Goal: Information Seeking & Learning: Learn about a topic

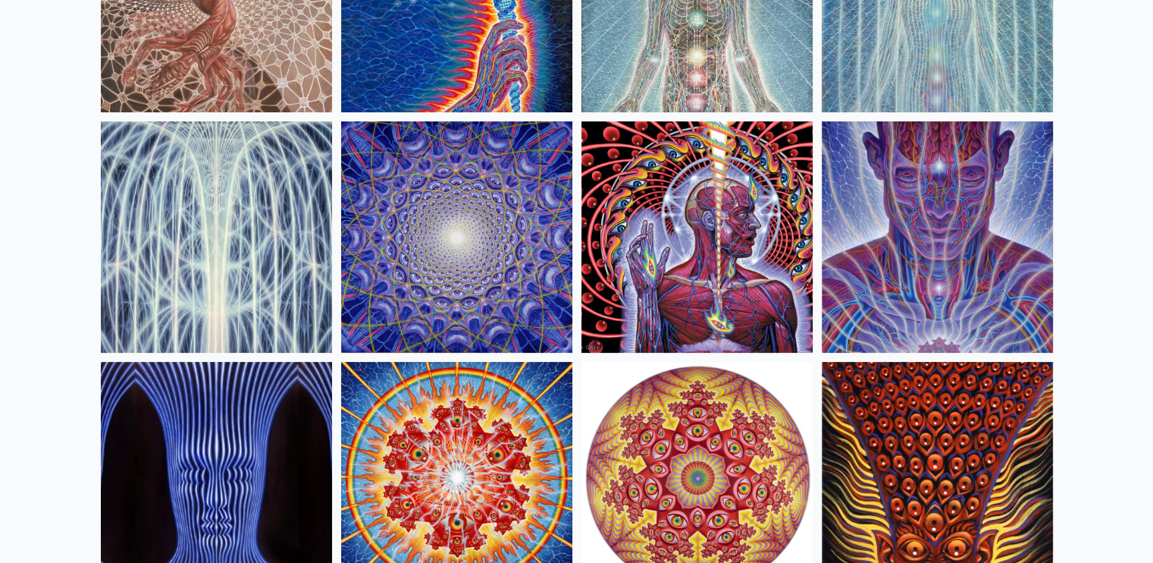
scroll to position [287, 0]
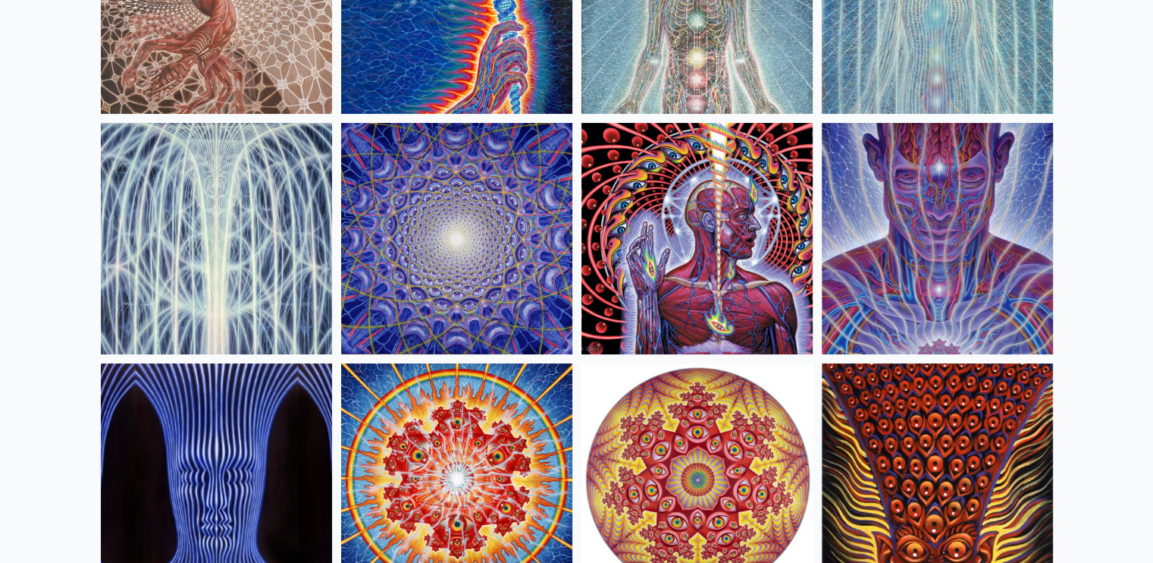
click at [714, 202] on img at bounding box center [697, 238] width 231 height 231
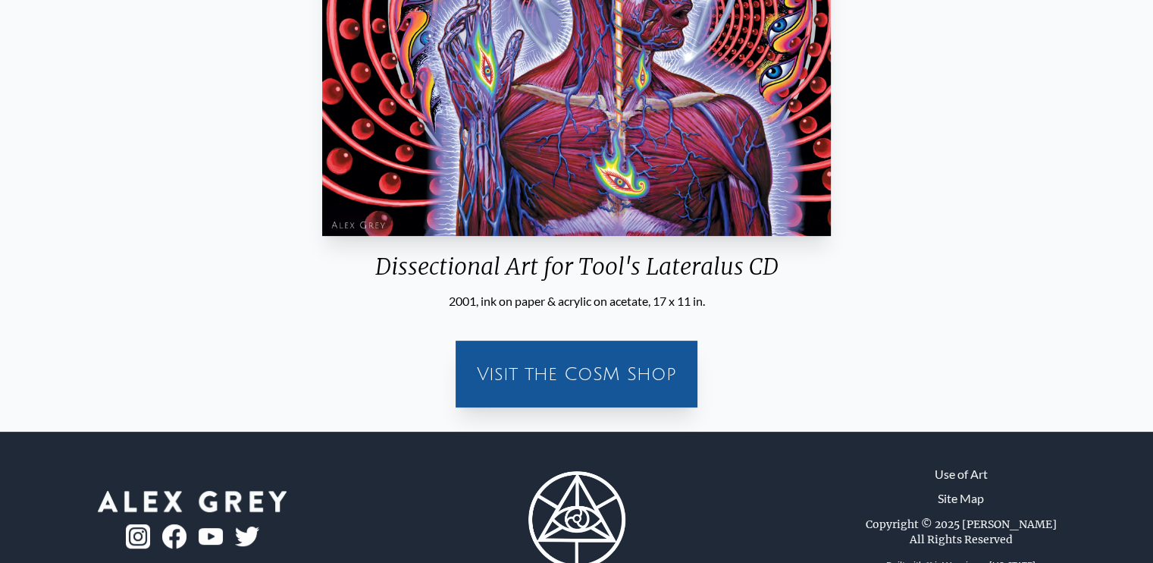
scroll to position [403, 0]
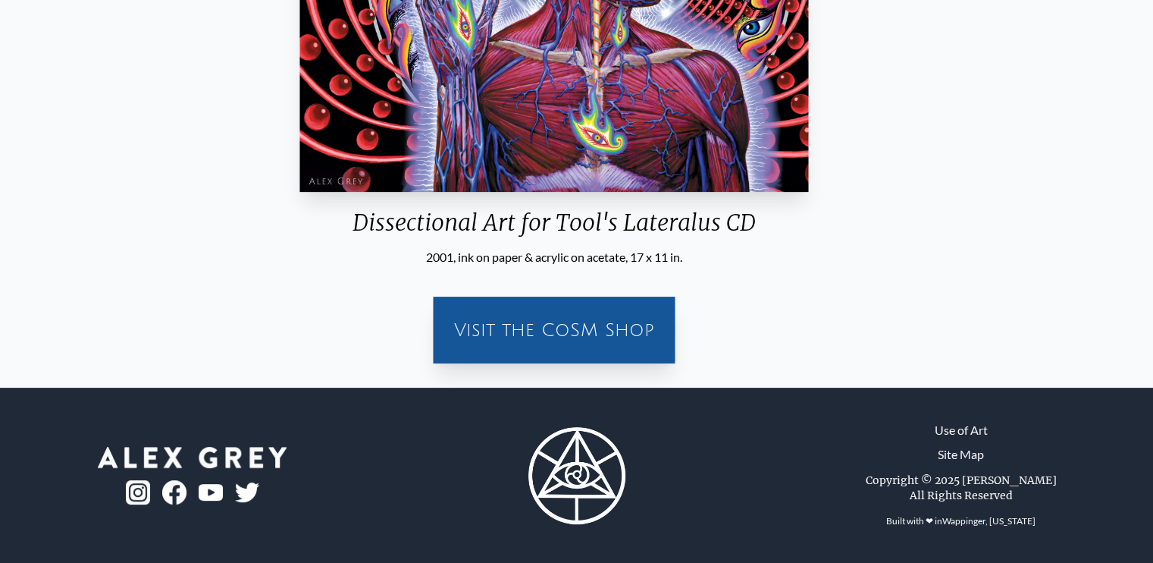
click at [460, 223] on div "Dissectional Art for Tool's Lateralus CD" at bounding box center [554, 228] width 520 height 39
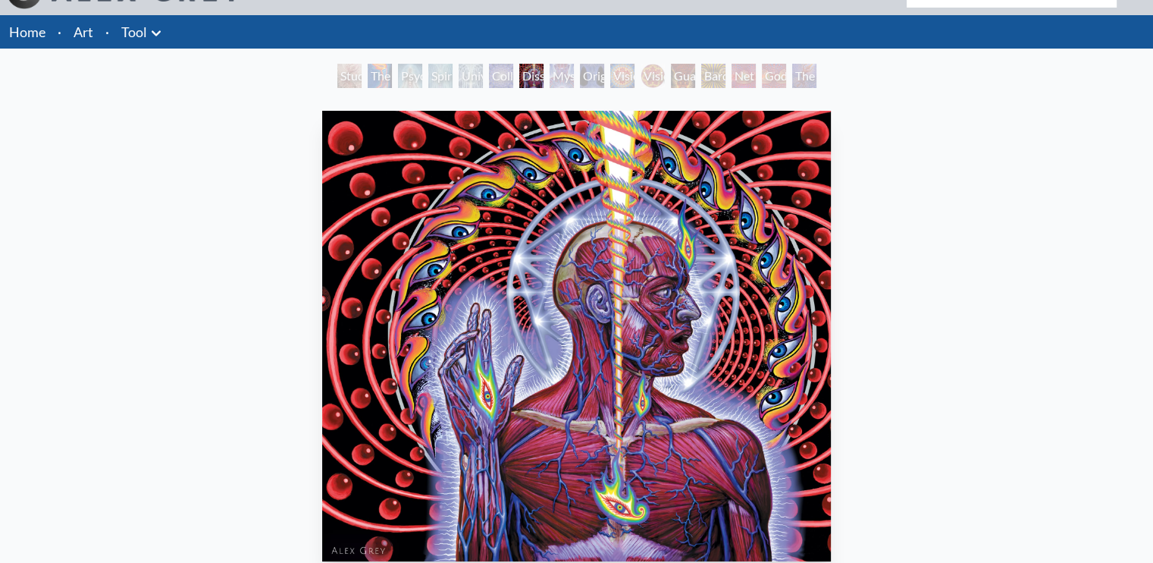
scroll to position [0, 0]
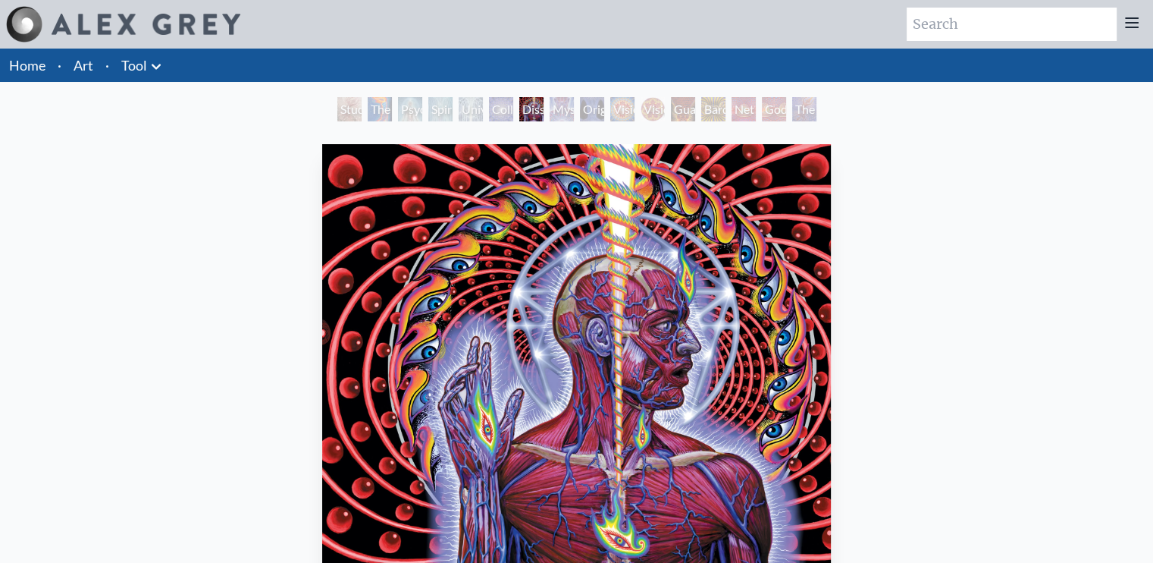
click at [355, 110] on div "Study for the Great Turn" at bounding box center [349, 109] width 24 height 24
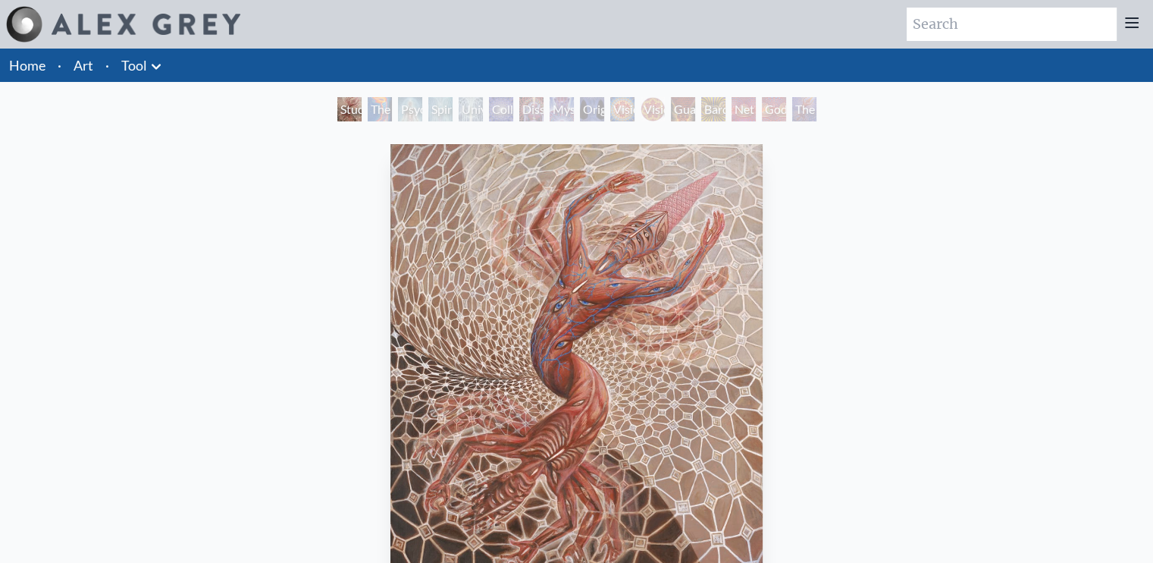
click at [376, 109] on div "The Torch" at bounding box center [380, 109] width 24 height 24
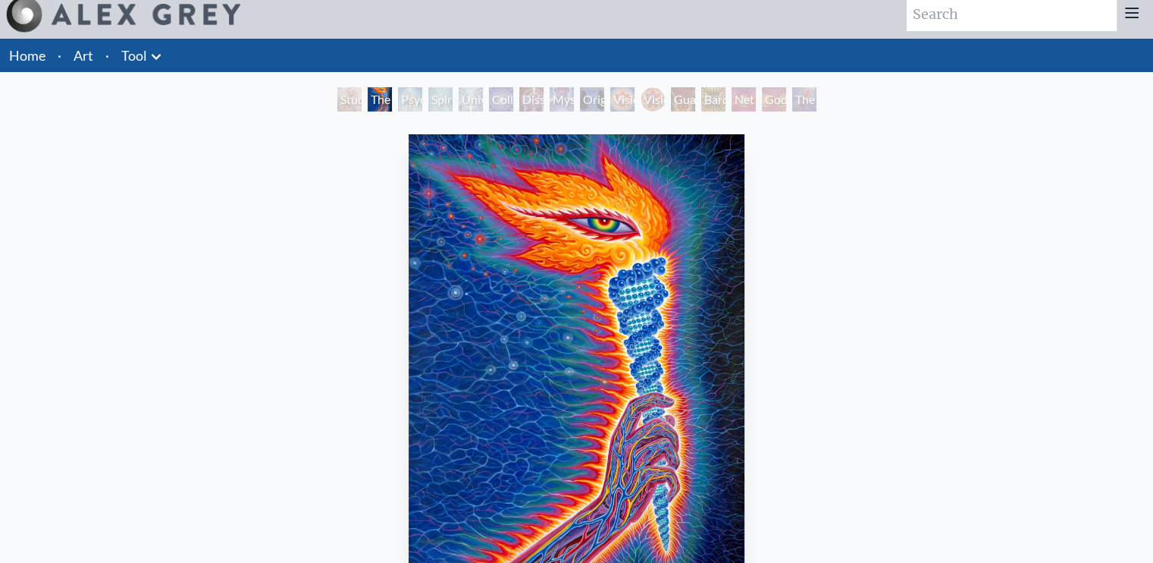
scroll to position [25, 0]
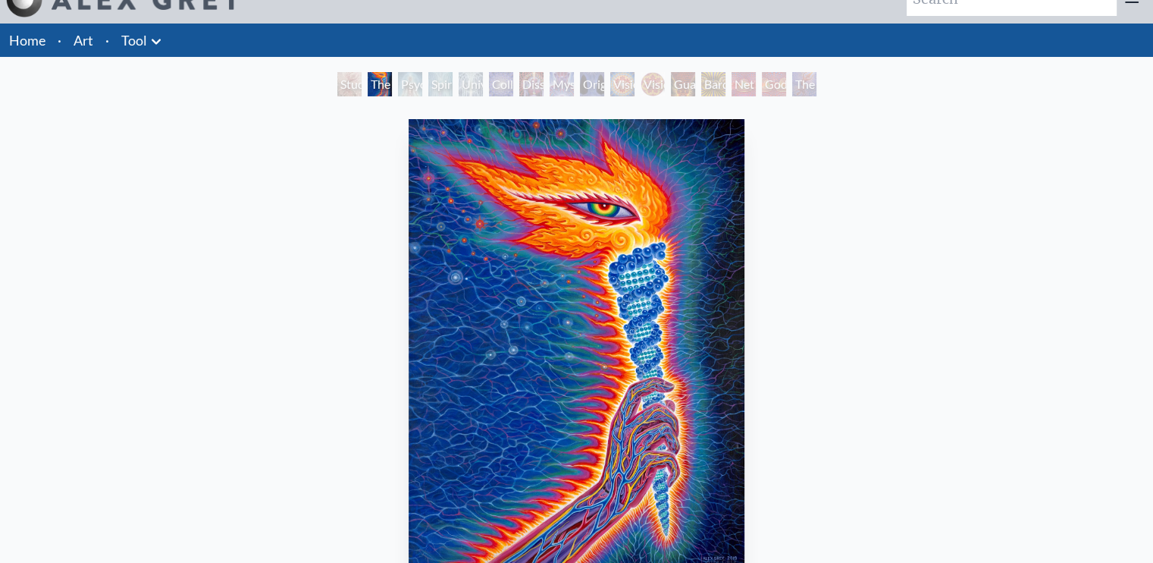
click at [403, 82] on div "Psychic Energy System" at bounding box center [410, 84] width 24 height 24
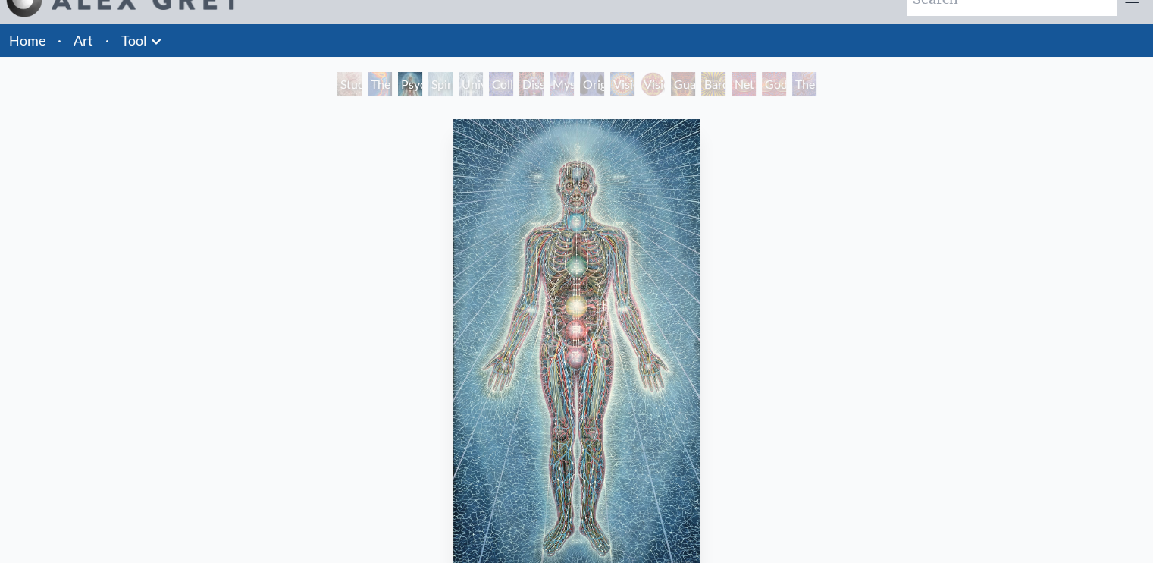
click at [441, 91] on div "Spiritual Energy System" at bounding box center [440, 84] width 24 height 24
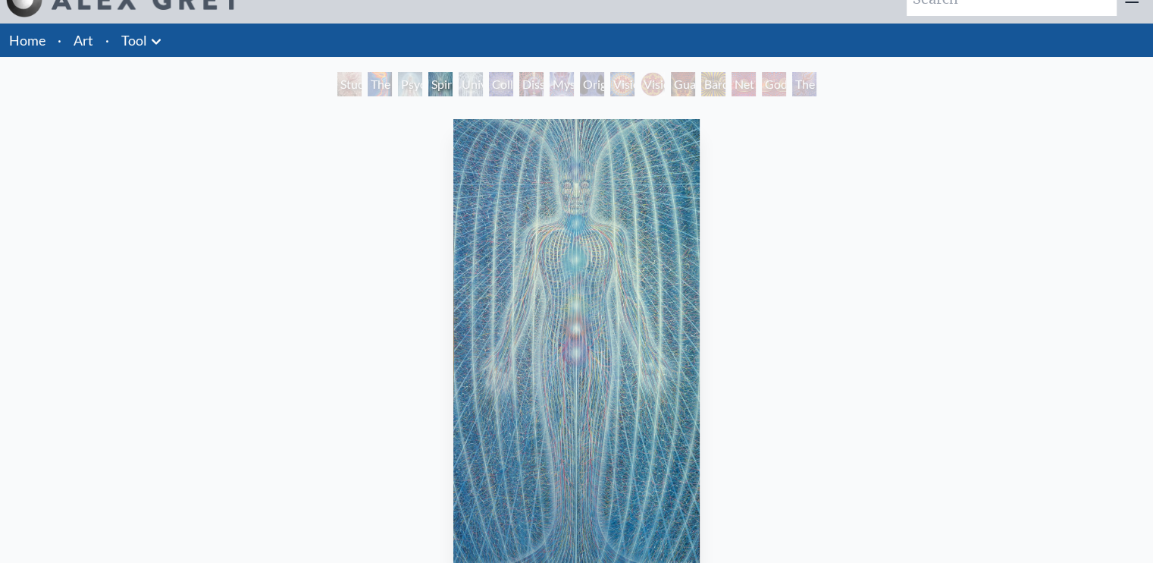
click at [464, 87] on div "Universal Mind Lattice" at bounding box center [471, 84] width 24 height 24
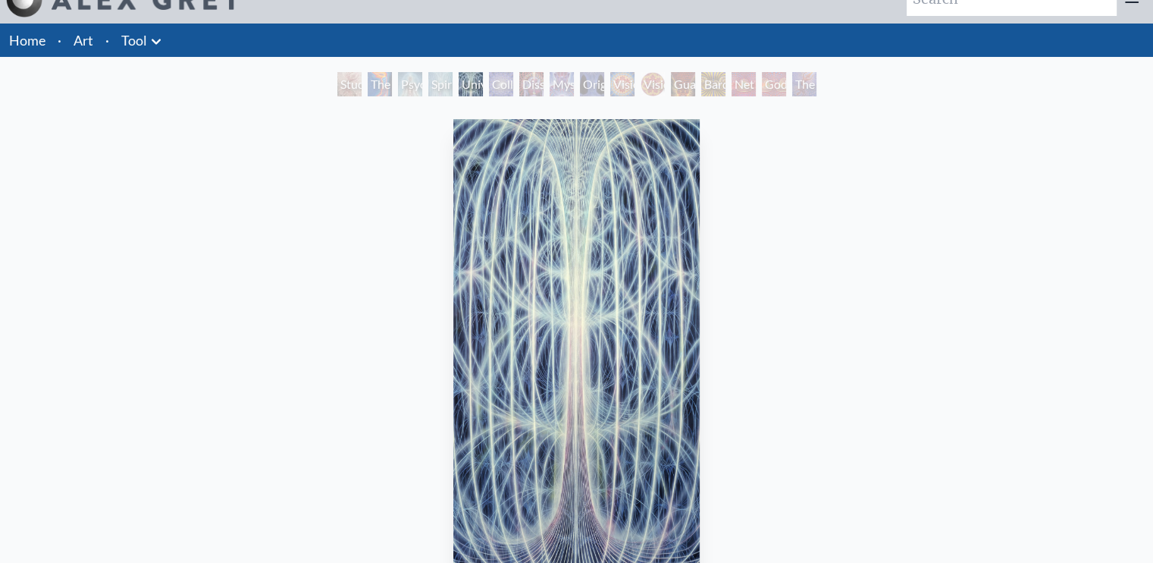
click at [494, 86] on div "Collective Vision" at bounding box center [501, 84] width 24 height 24
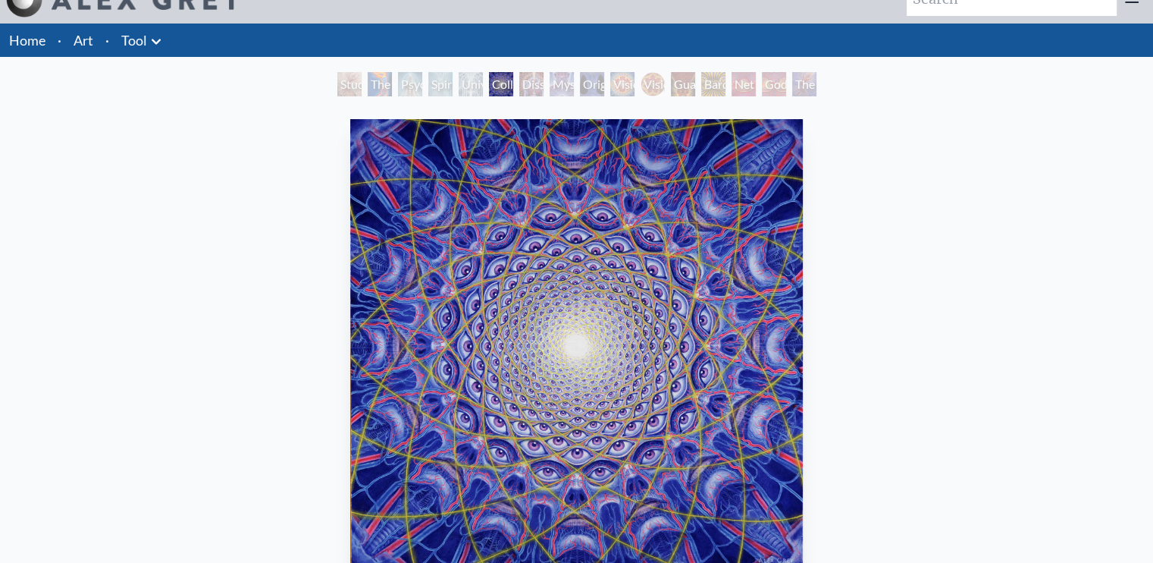
click at [525, 80] on div "Dissectional Art for Tool's Lateralus CD" at bounding box center [531, 84] width 24 height 24
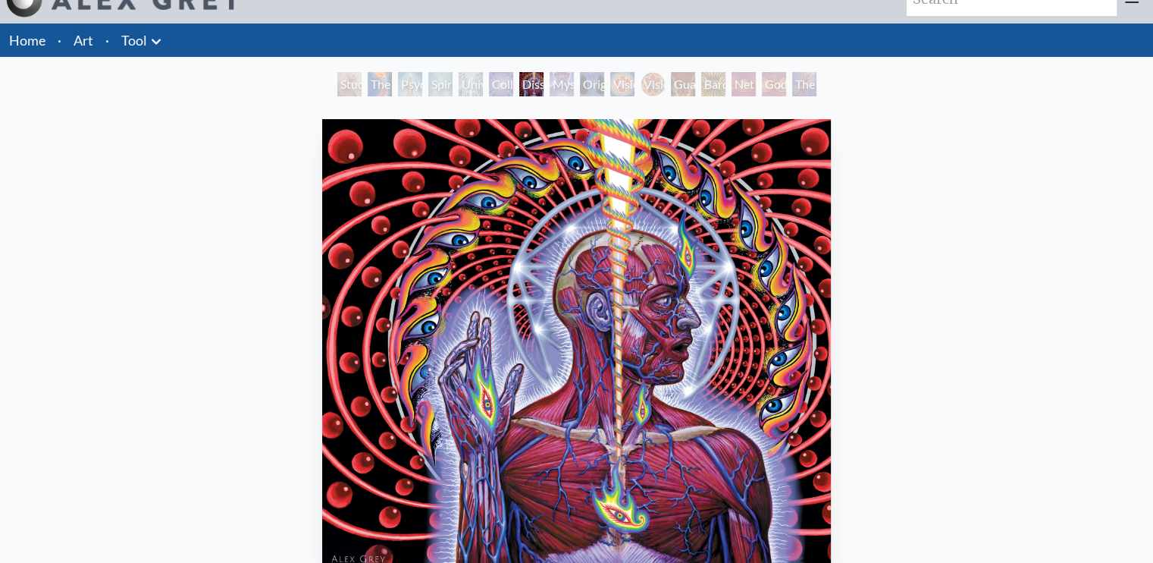
click at [544, 82] on div "Dissectional Art for Tool's Lateralus CD" at bounding box center [531, 84] width 24 height 24
click at [556, 85] on div "Mystic Eye" at bounding box center [562, 84] width 24 height 24
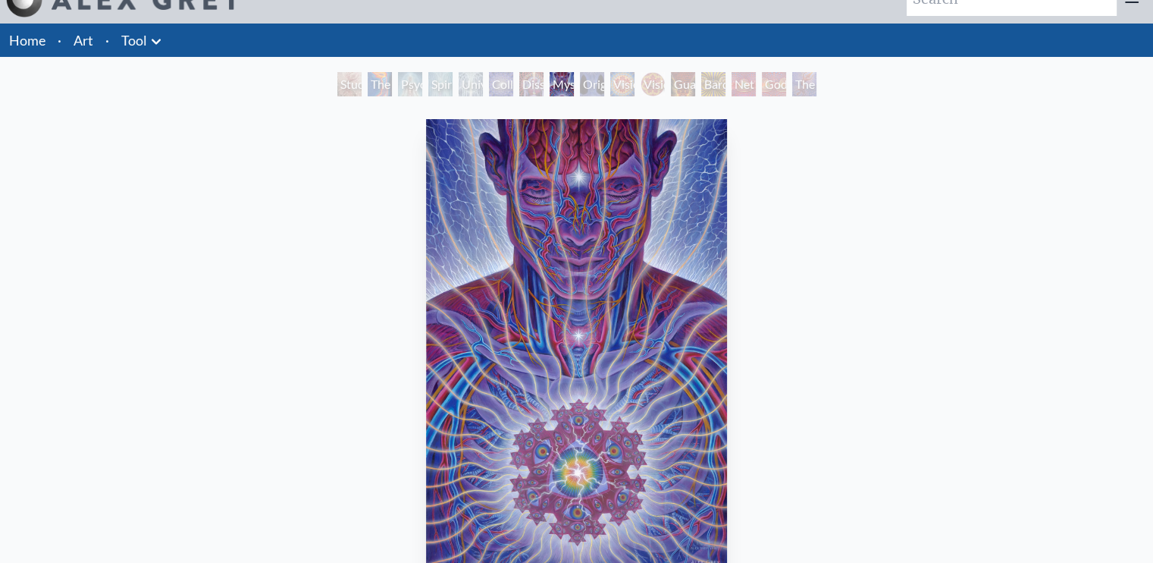
click at [585, 86] on div "Original Face" at bounding box center [592, 84] width 24 height 24
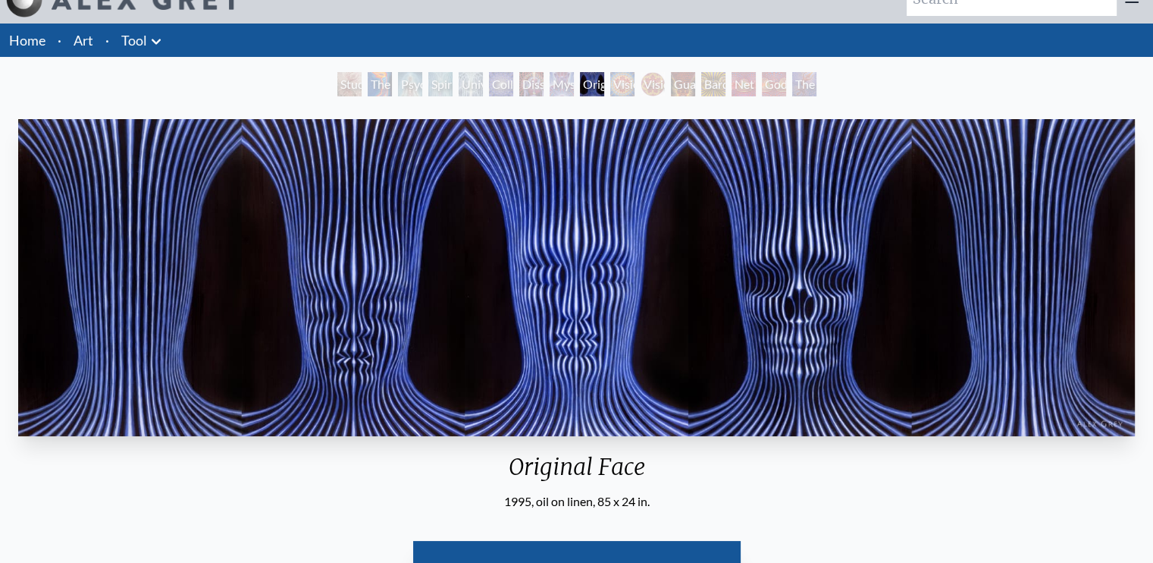
click at [616, 84] on div "Vision Crystal" at bounding box center [622, 84] width 24 height 24
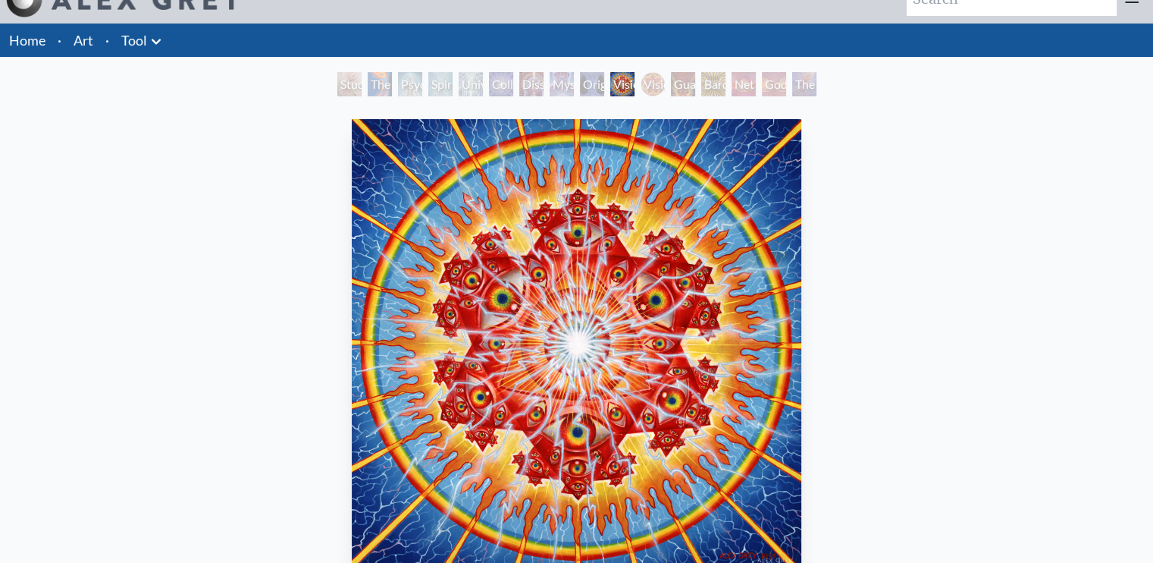
click at [649, 77] on div "Vision Crystal Tondo" at bounding box center [653, 84] width 24 height 24
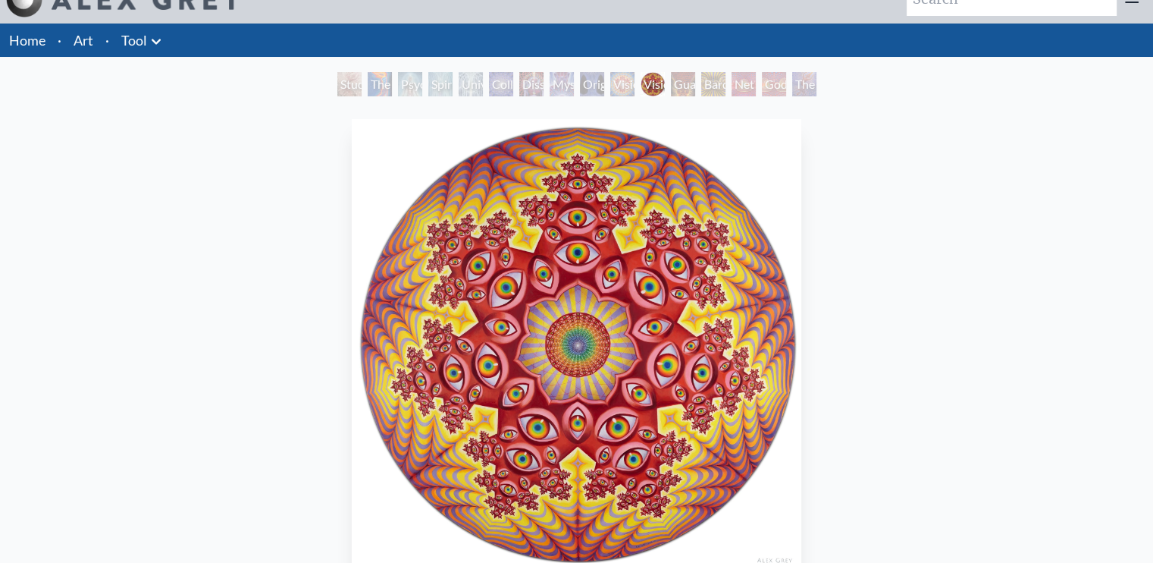
click at [678, 85] on div "Guardian of Infinite Vision" at bounding box center [683, 84] width 24 height 24
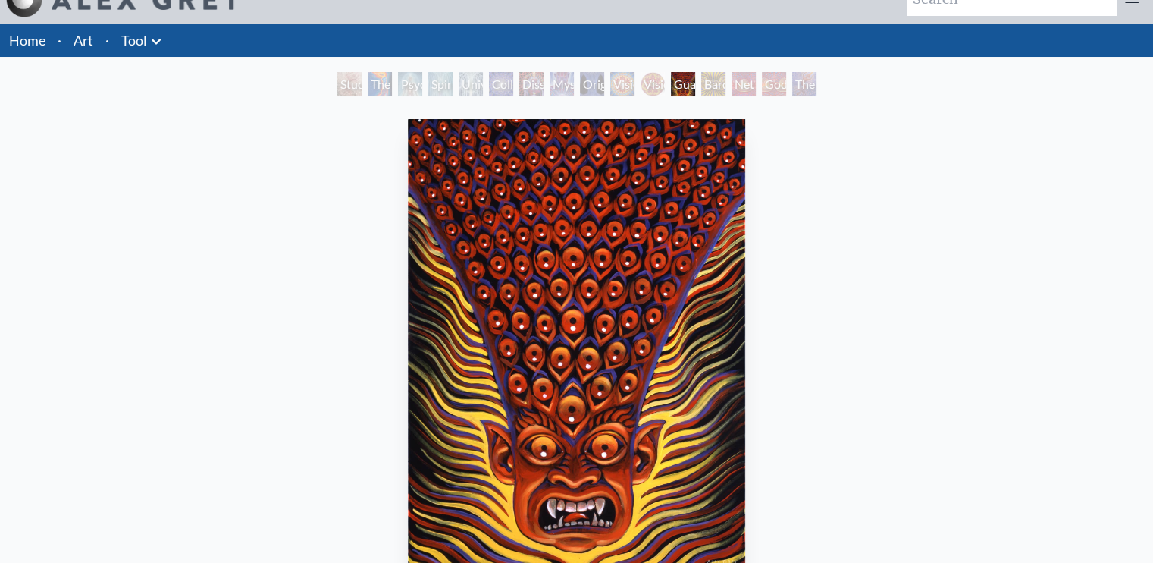
click at [704, 85] on div "Bardo Being" at bounding box center [713, 84] width 24 height 24
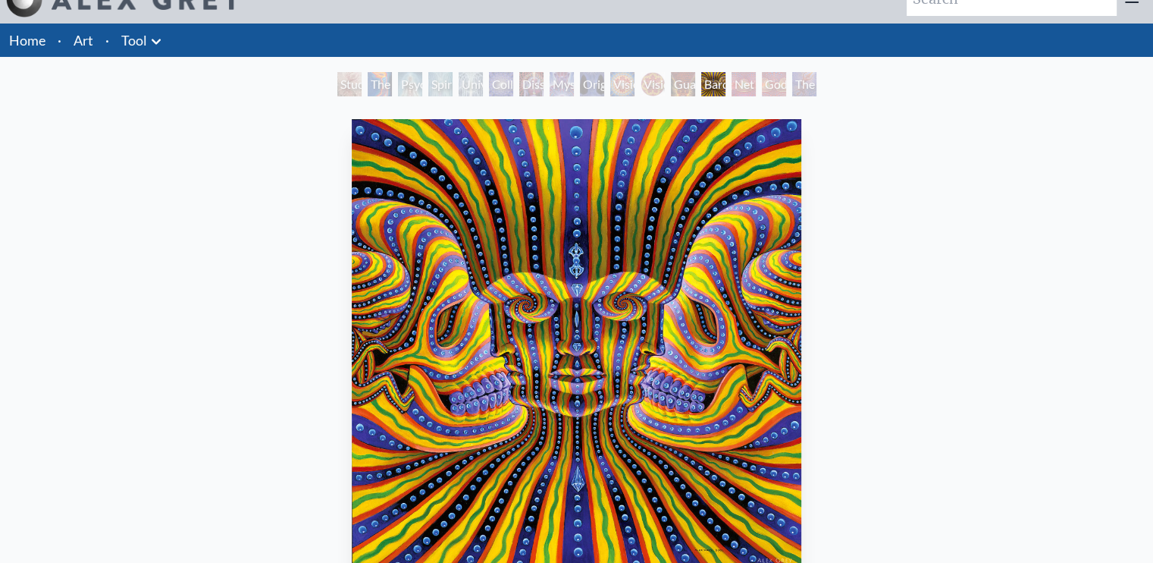
click at [734, 86] on div "Net of Being" at bounding box center [744, 84] width 24 height 24
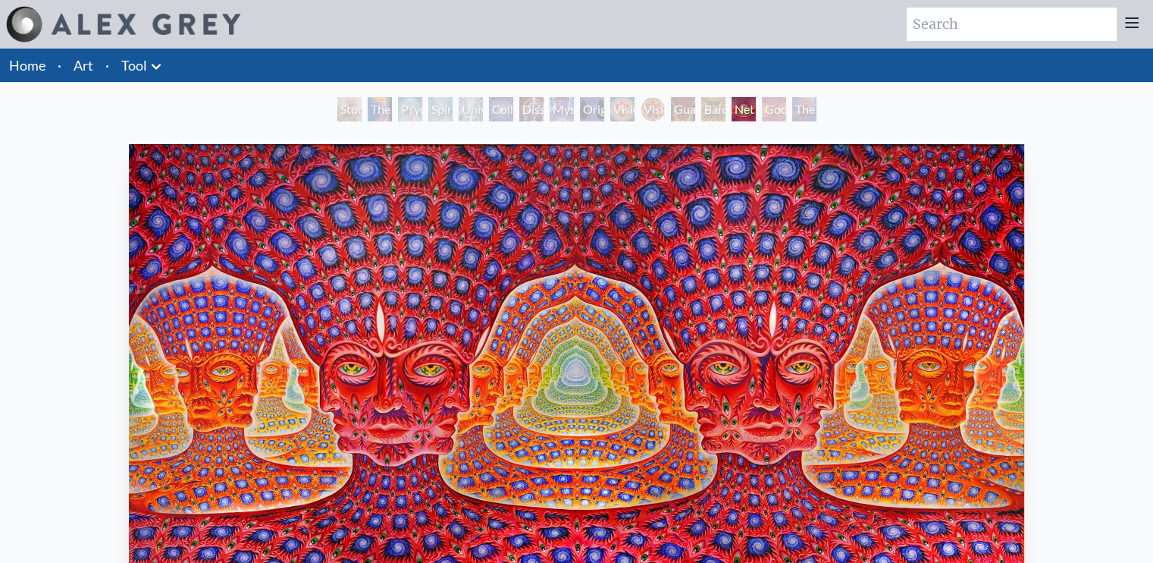
click at [770, 111] on div "Godself" at bounding box center [774, 109] width 24 height 24
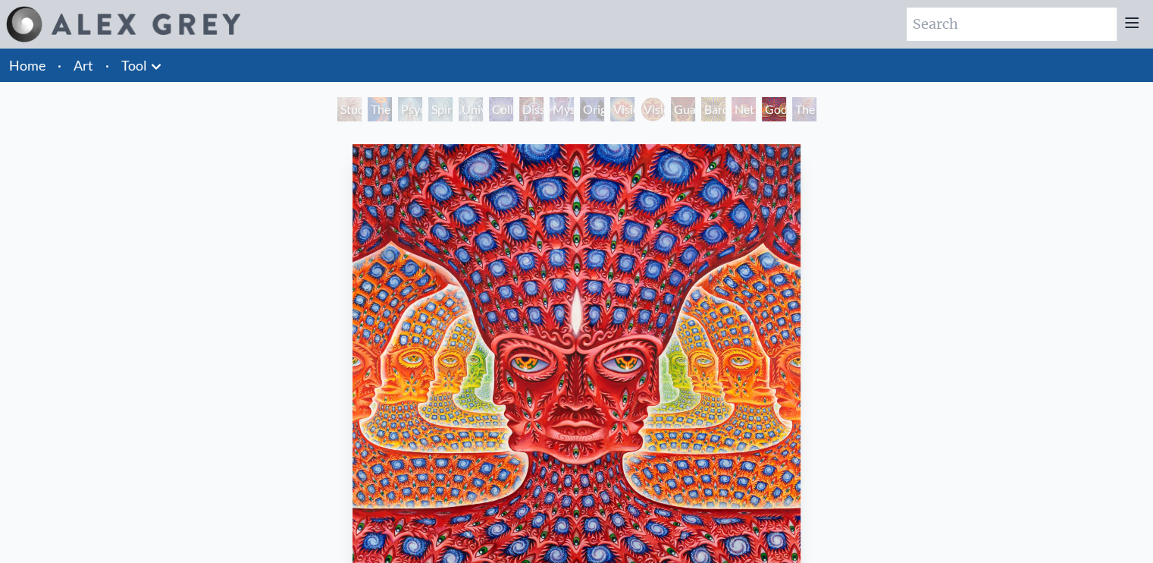
click at [797, 99] on div "The Great Turn" at bounding box center [804, 109] width 24 height 24
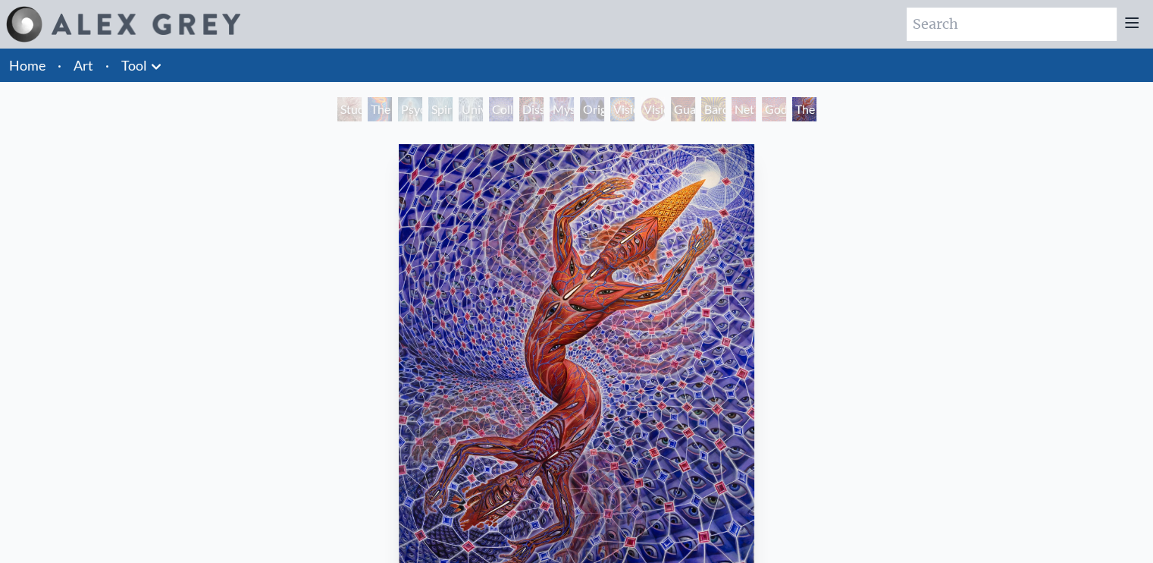
click at [769, 108] on div "Godself" at bounding box center [774, 109] width 24 height 24
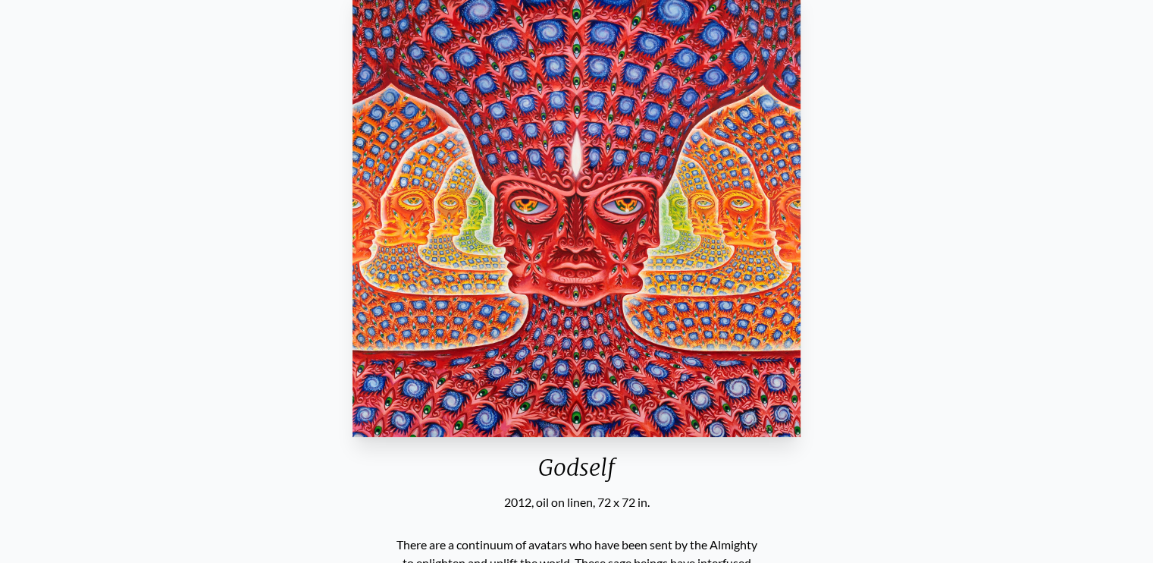
scroll to position [177, 0]
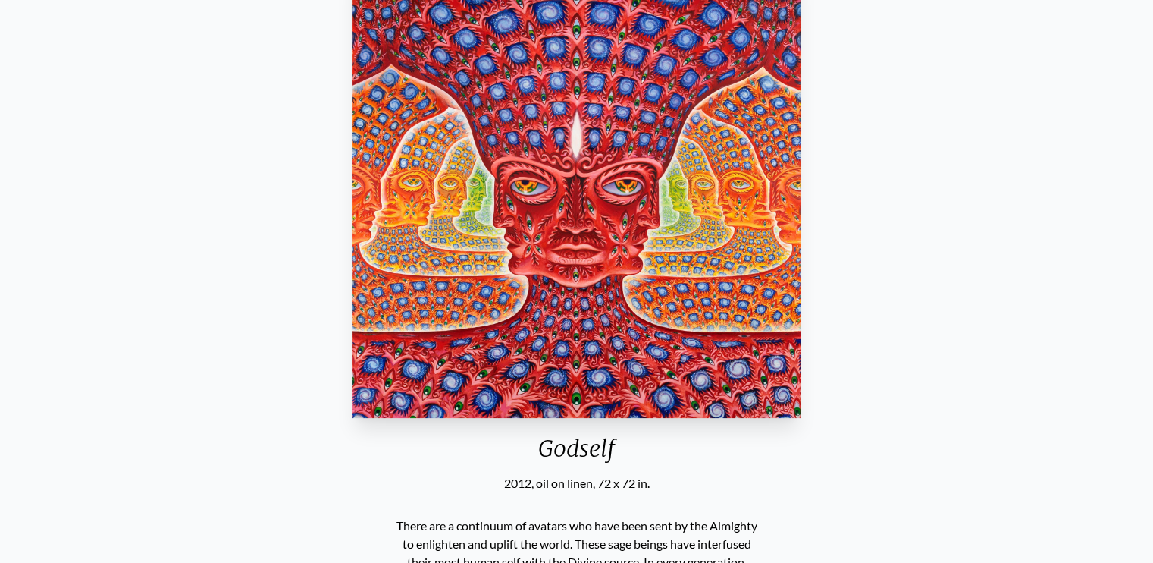
click at [596, 236] on img "15 / 16" at bounding box center [577, 192] width 449 height 450
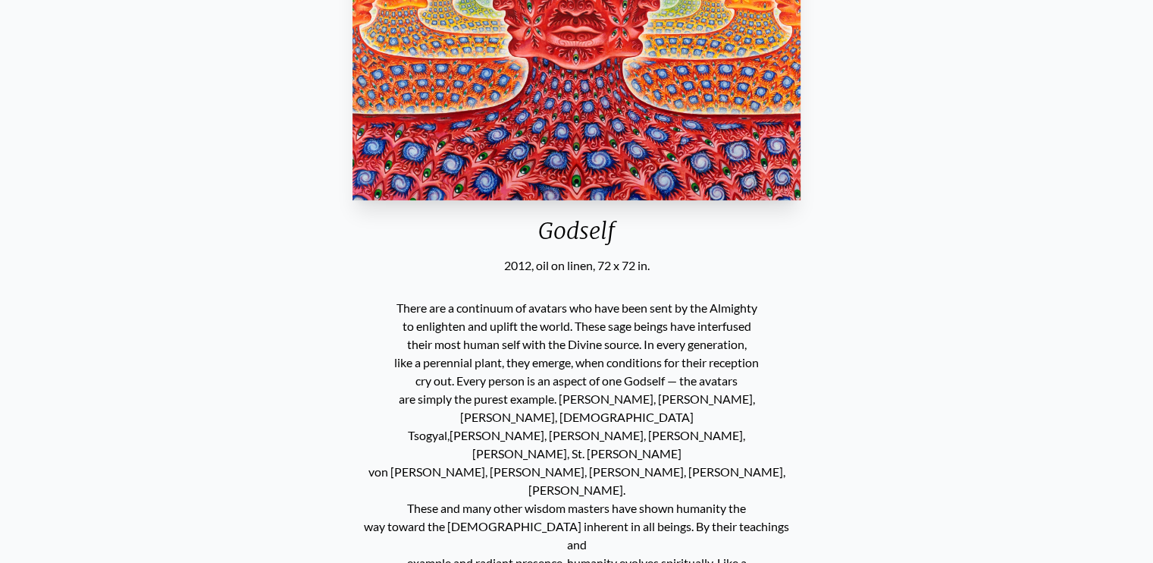
scroll to position [404, 0]
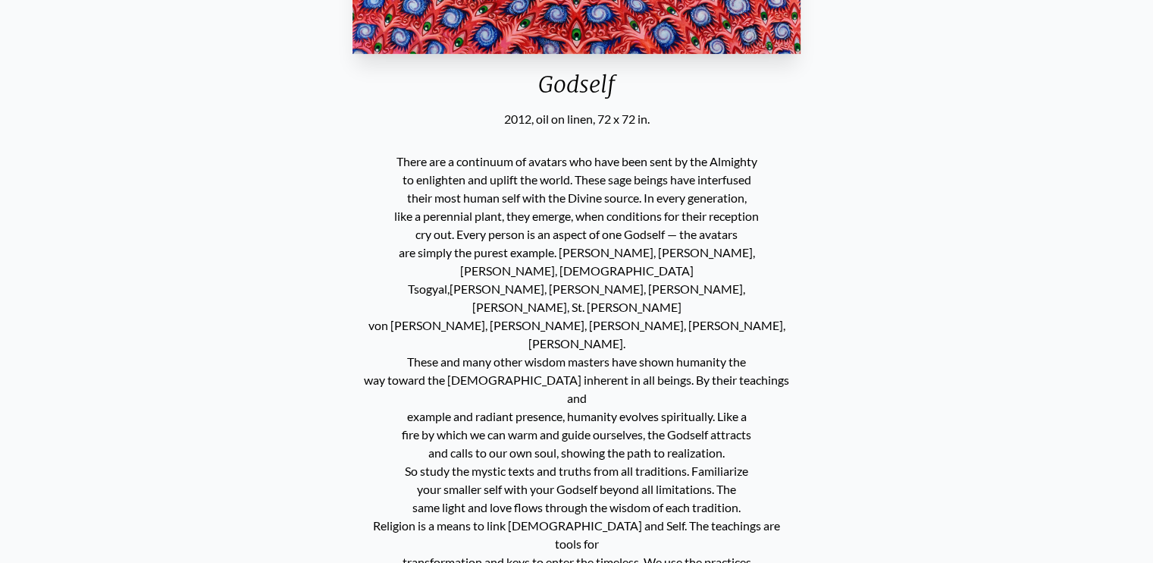
scroll to position [581, 0]
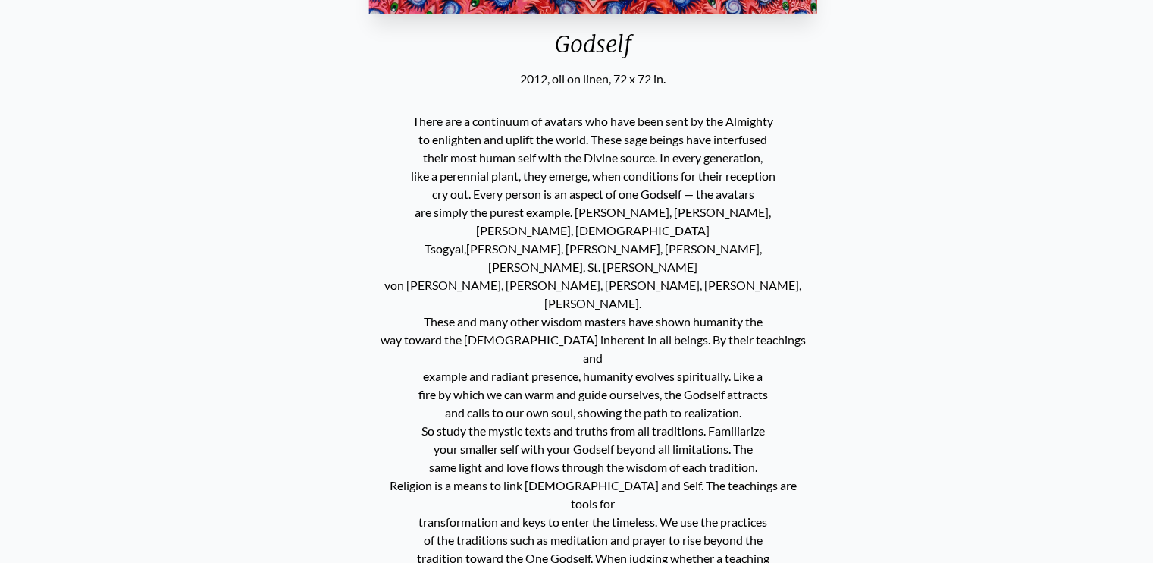
click at [431, 128] on p "There are a continuum of avatars who have been sent by the Almighty to enlighte…" at bounding box center [593, 449] width 431 height 686
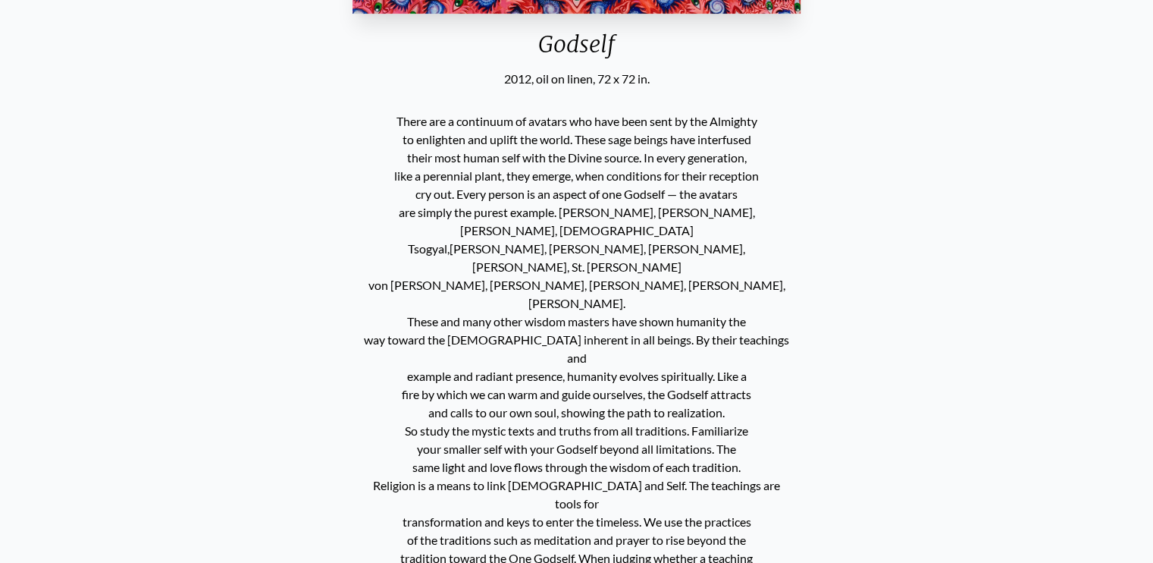
click at [482, 124] on p "There are a continuum of avatars who have been sent by the Almighty to enlighte…" at bounding box center [576, 449] width 431 height 686
click at [573, 198] on p "There are a continuum of avatars who have been sent by the Almighty to enlighte…" at bounding box center [576, 449] width 431 height 686
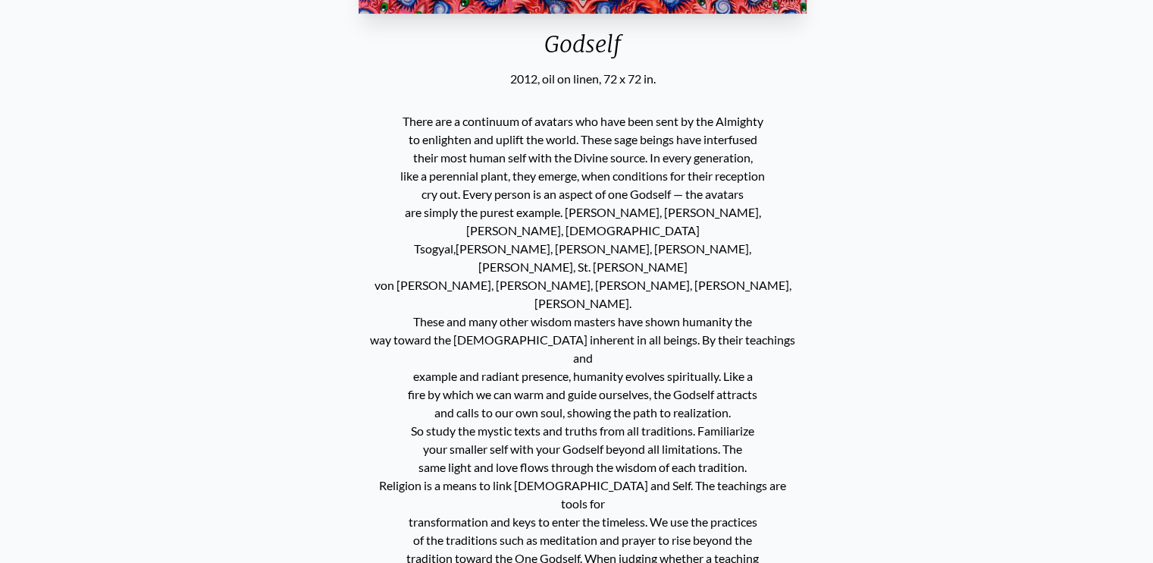
click at [400, 121] on p "There are a continuum of avatars who have been sent by the Almighty to enlighte…" at bounding box center [582, 449] width 431 height 686
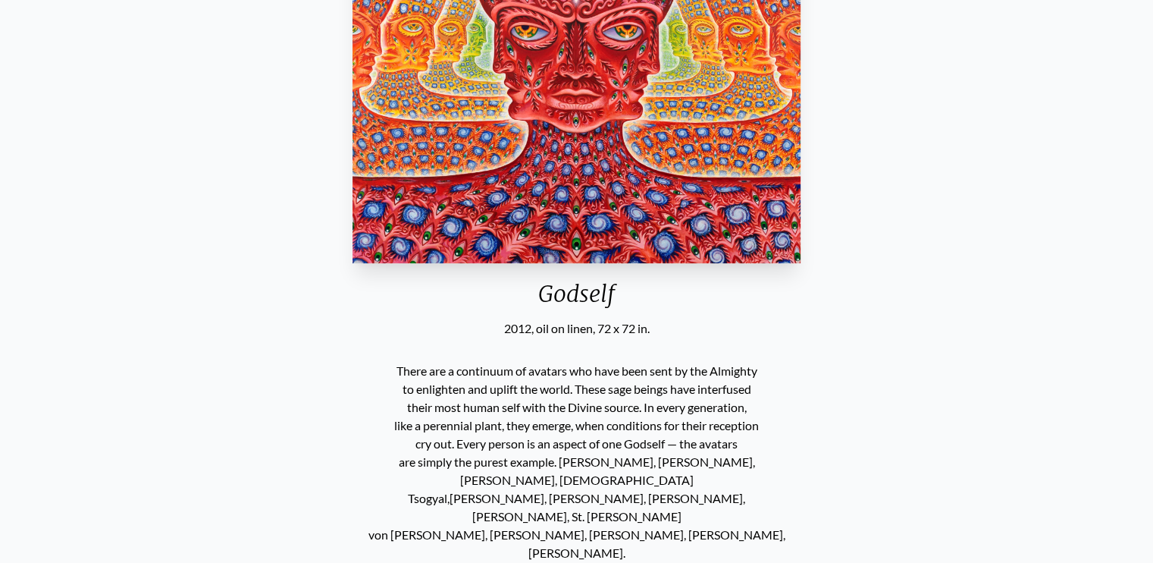
scroll to position [328, 0]
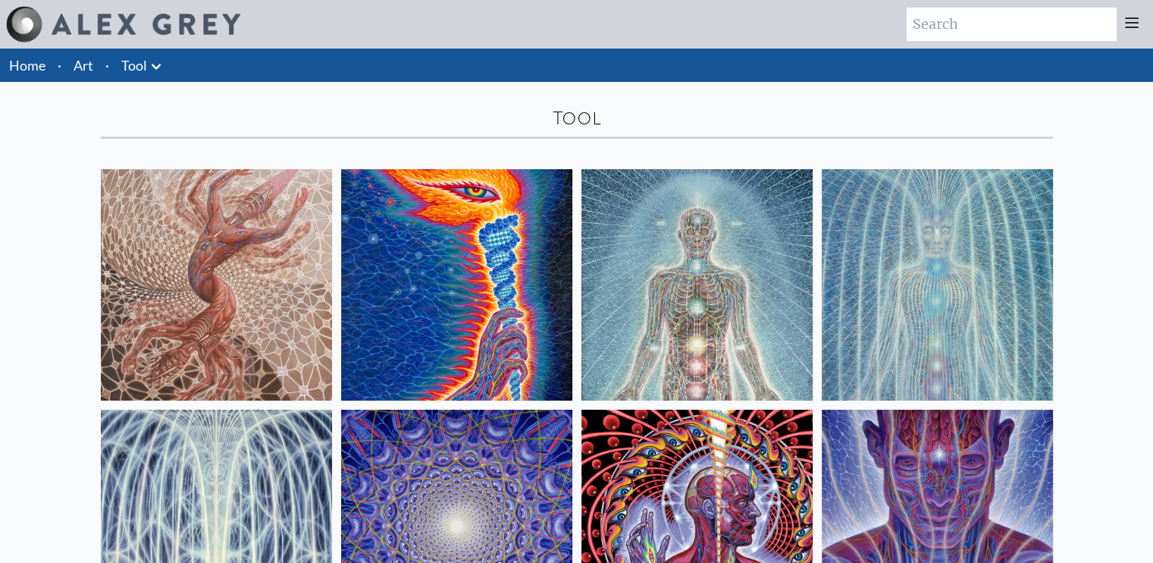
click at [79, 67] on link "Art" at bounding box center [84, 65] width 20 height 21
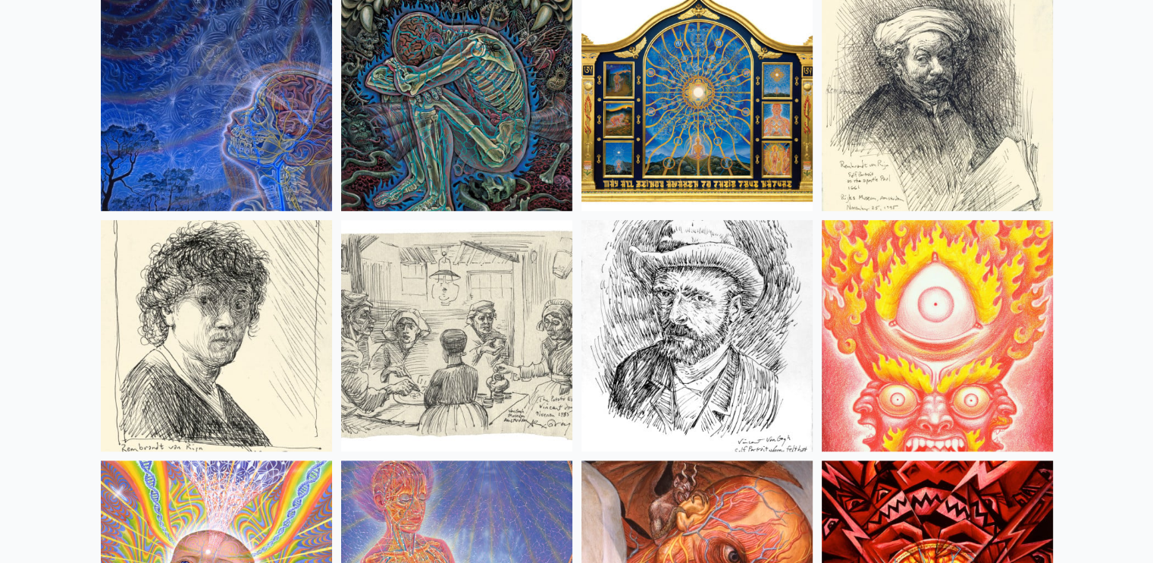
scroll to position [12690, 0]
